Goal: Check status: Check status

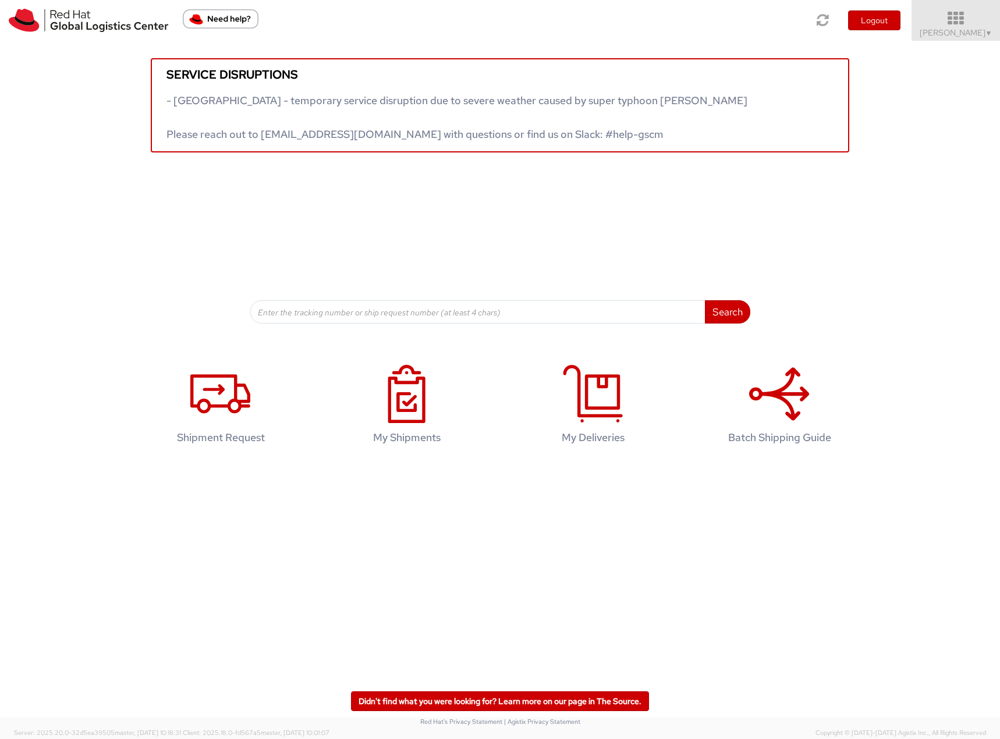
click at [974, 28] on span "Filip Lizuch ▼" at bounding box center [955, 32] width 73 height 10
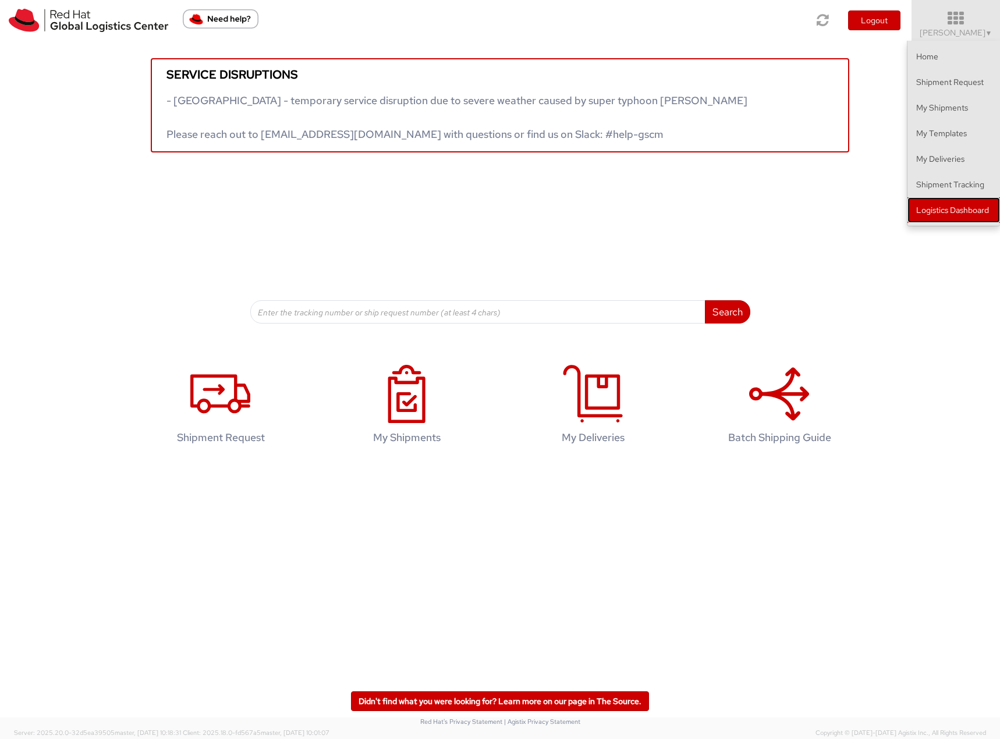
click at [920, 211] on link "Logistics Dashboard" at bounding box center [953, 210] width 93 height 26
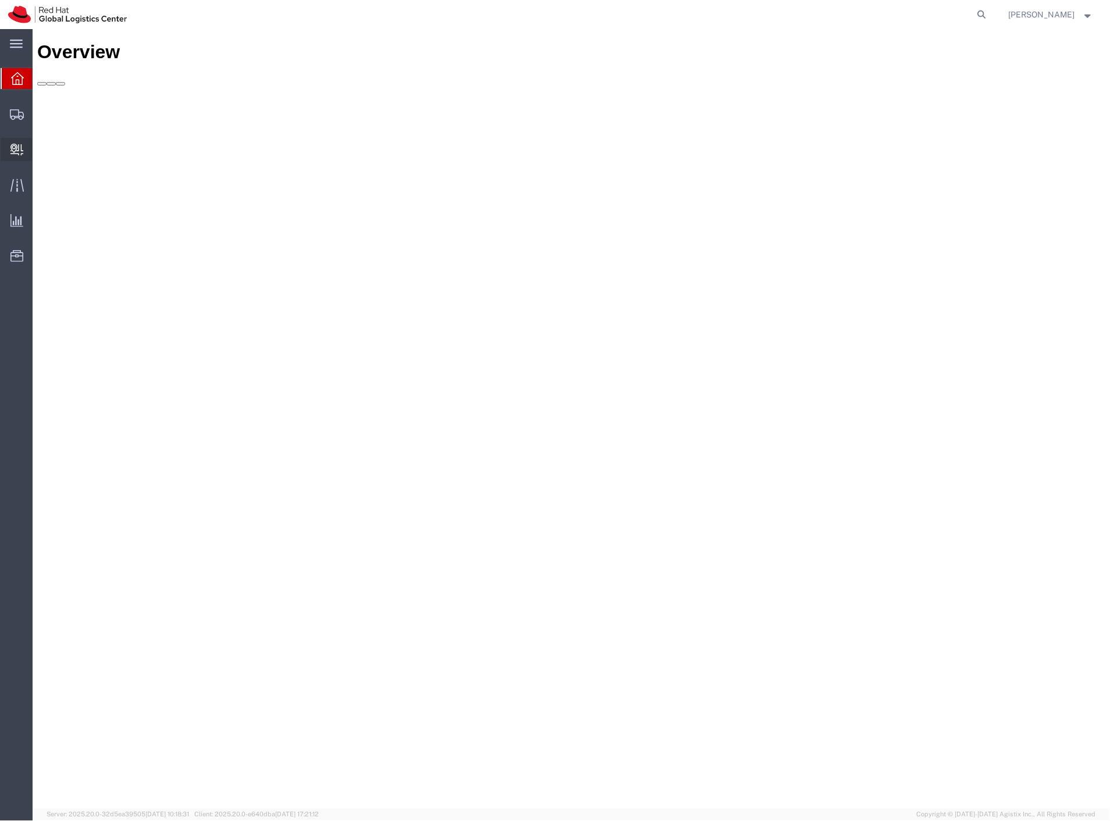
click at [40, 153] on span "Internal Delivery" at bounding box center [36, 149] width 8 height 23
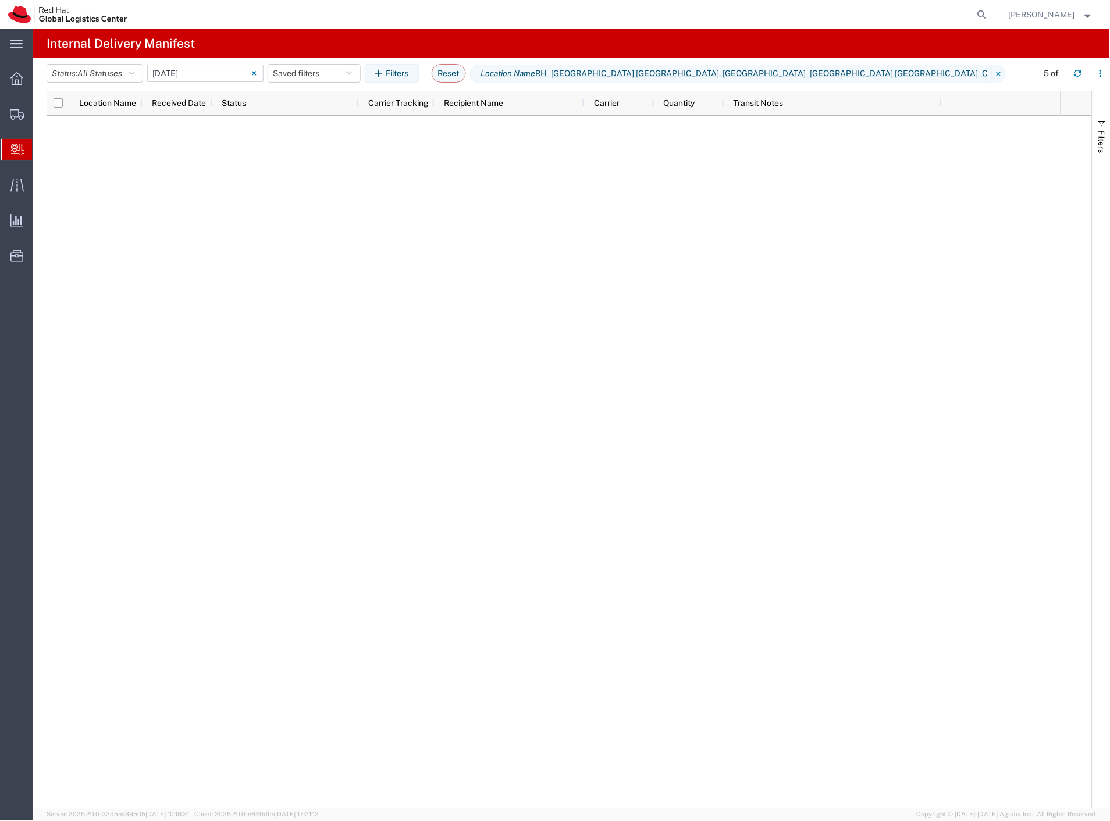
click at [183, 76] on input "10/09/2025 - 10/09/2025" at bounding box center [205, 73] width 116 height 17
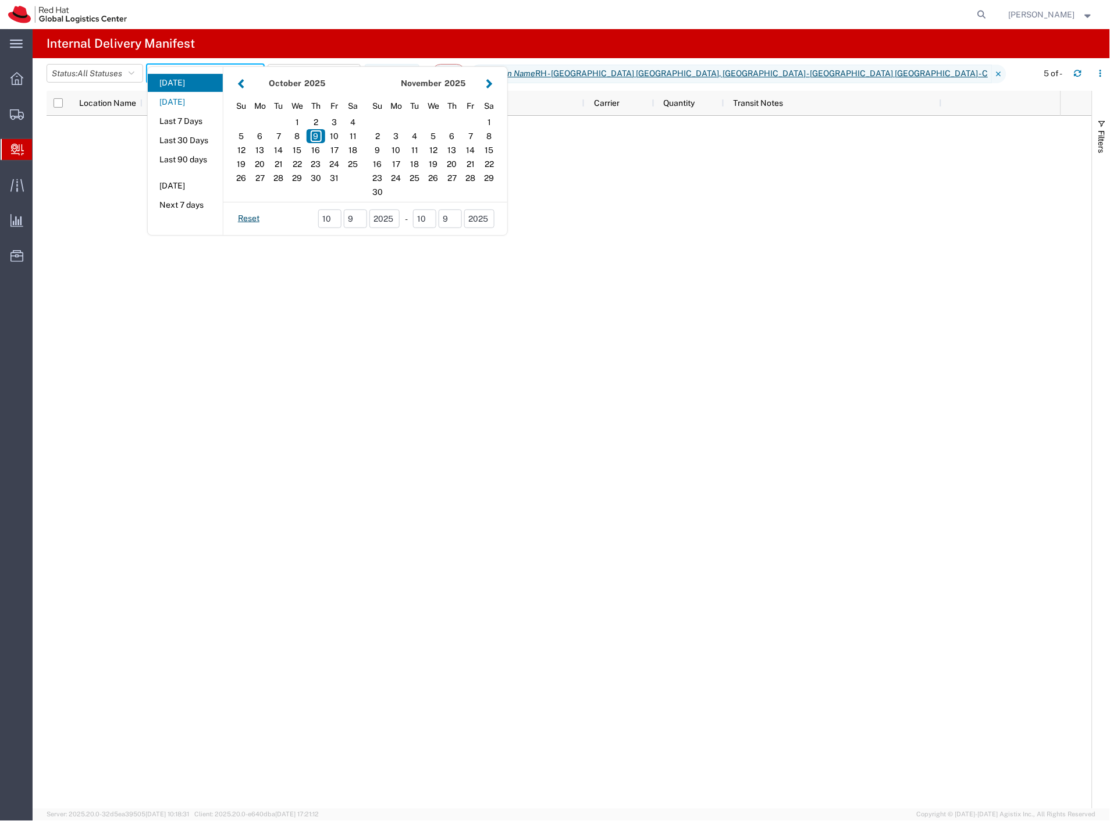
click at [184, 105] on button "Yesterday" at bounding box center [185, 102] width 75 height 18
type input "Yesterday"
type input "10/08/2025 - 10/08/2025"
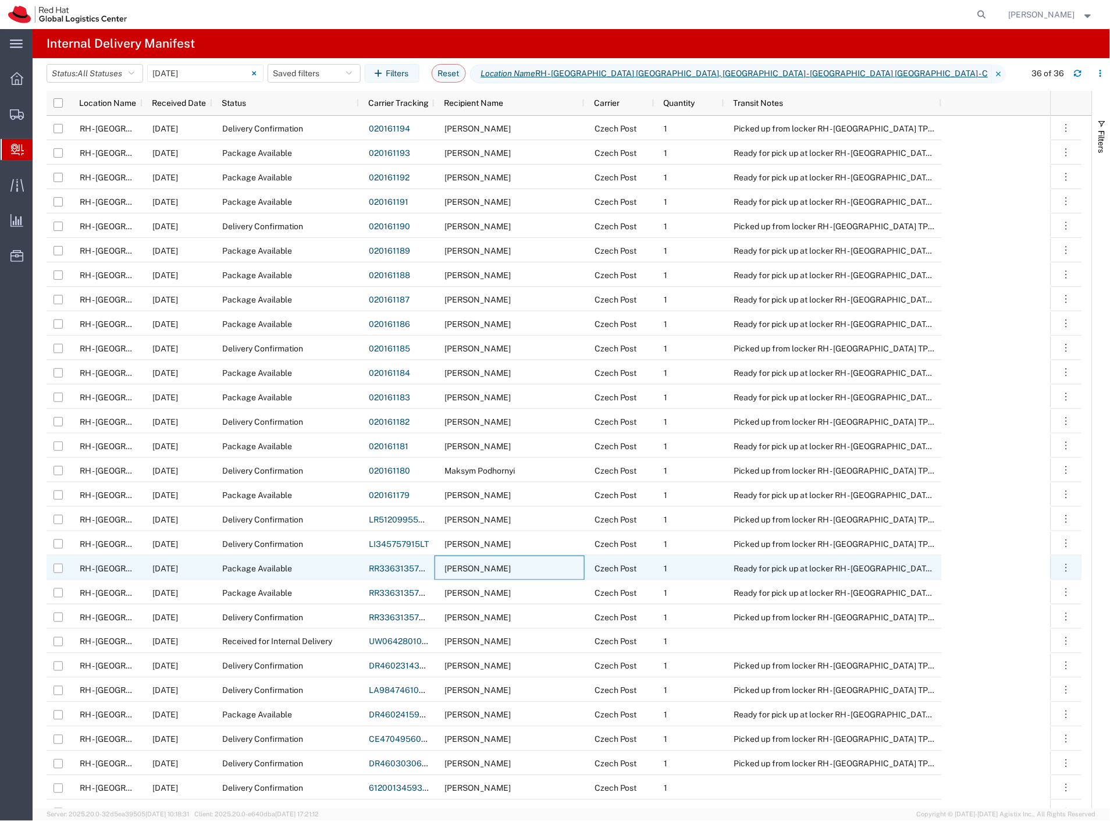
click at [537, 566] on div "Michaela Cajankova" at bounding box center [510, 568] width 150 height 24
